Goal: Find specific page/section: Find specific page/section

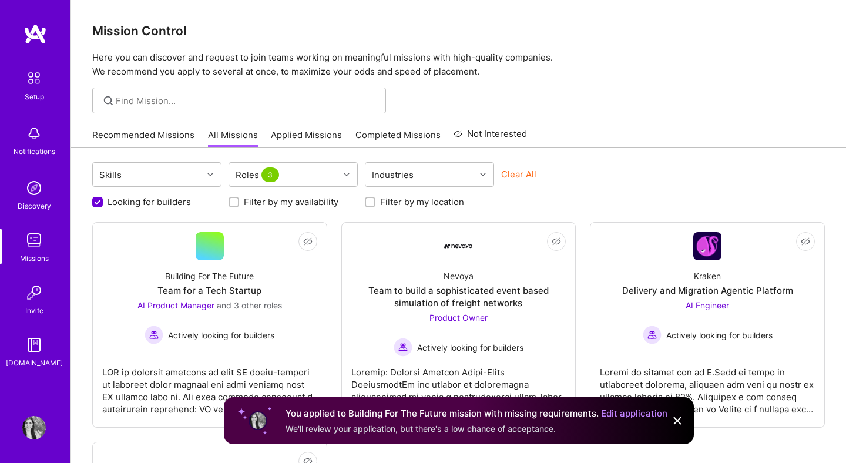
click at [680, 419] on img at bounding box center [677, 420] width 14 height 14
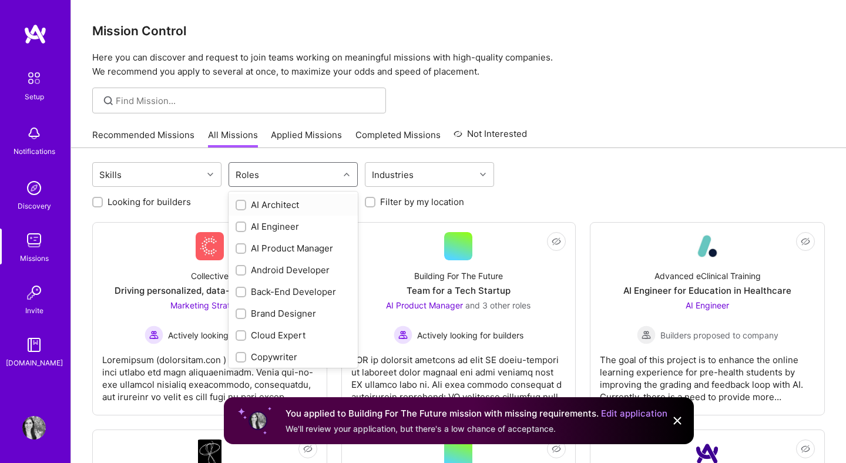
click at [346, 176] on icon at bounding box center [347, 174] width 6 height 6
click at [241, 247] on input "checkbox" at bounding box center [242, 249] width 8 height 8
checkbox input "true"
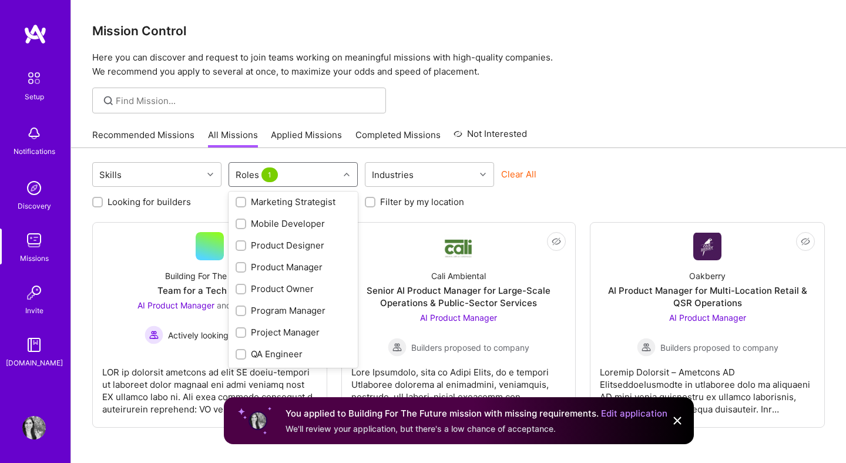
scroll to position [354, 0]
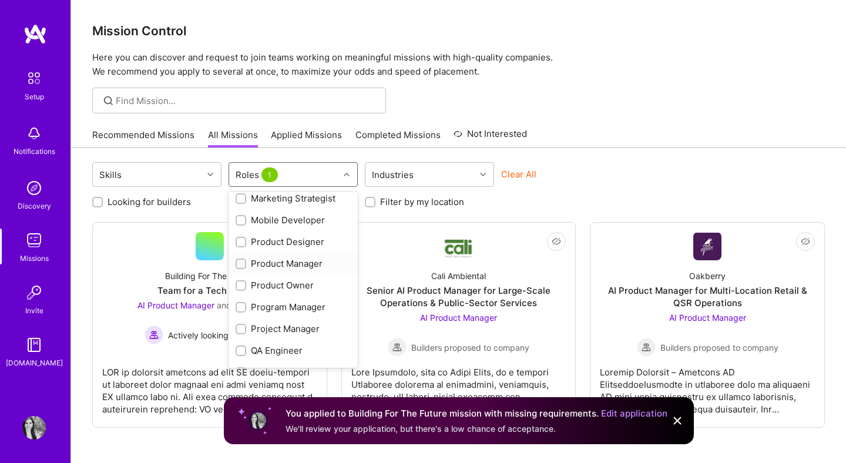
click at [241, 263] on input "checkbox" at bounding box center [242, 264] width 8 height 8
checkbox input "true"
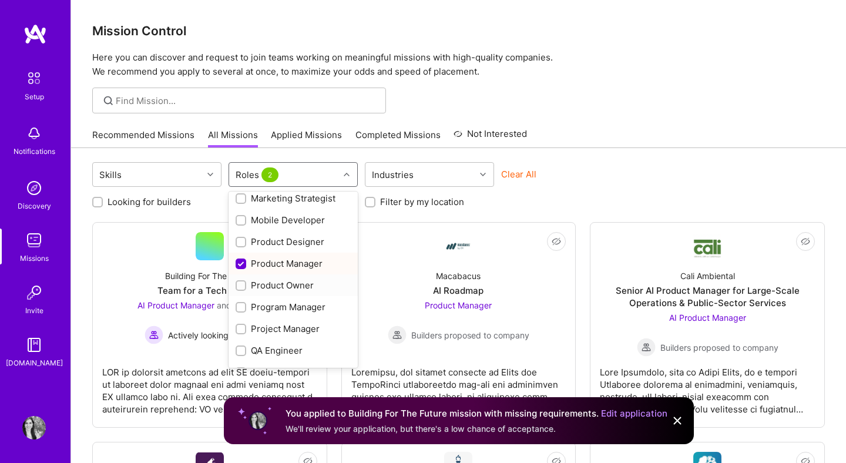
click at [240, 283] on input "checkbox" at bounding box center [242, 286] width 8 height 8
checkbox input "true"
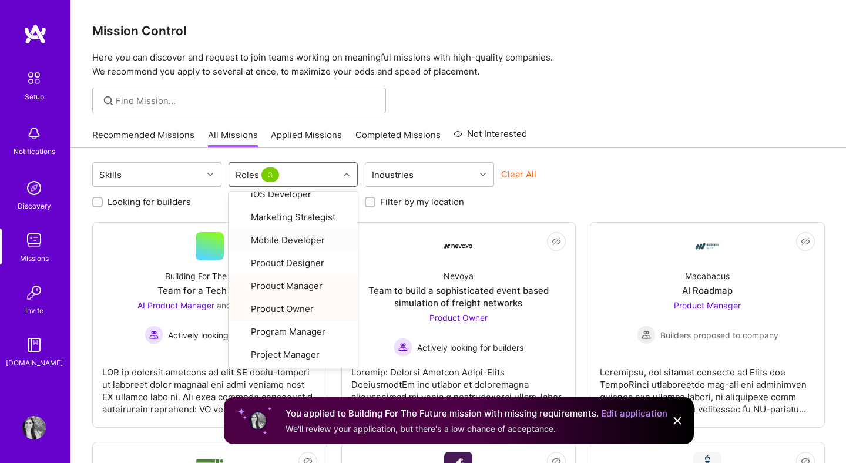
click at [651, 167] on div "Skills option Product Owner, selected. option Mobile Developer focused, 18 of 2…" at bounding box center [458, 176] width 732 height 28
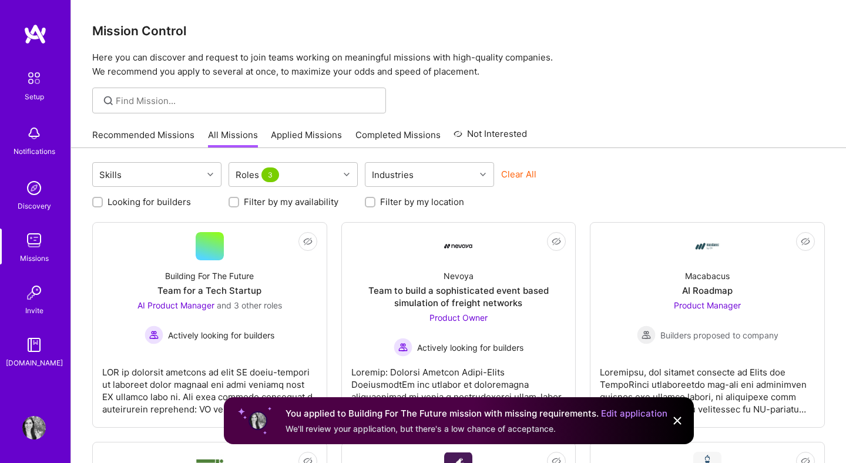
click at [146, 201] on label "Looking for builders" at bounding box center [148, 202] width 83 height 12
click at [103, 201] on input "Looking for builders" at bounding box center [99, 203] width 8 height 8
checkbox input "true"
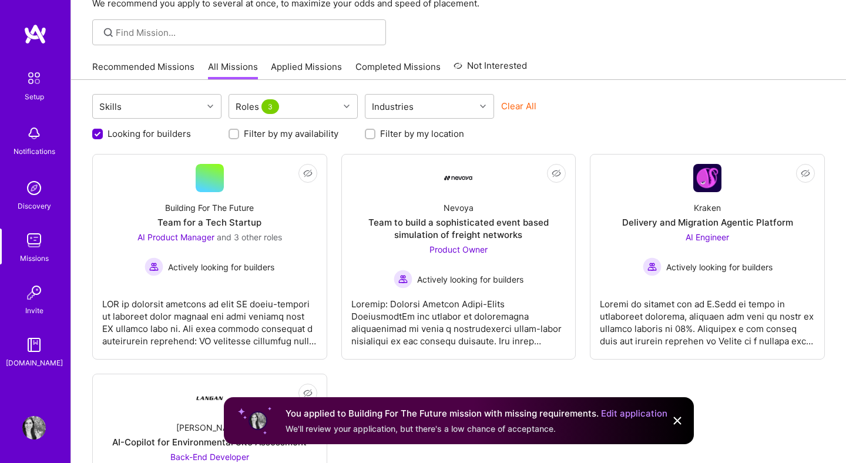
scroll to position [0, 0]
